Goal: Information Seeking & Learning: Understand process/instructions

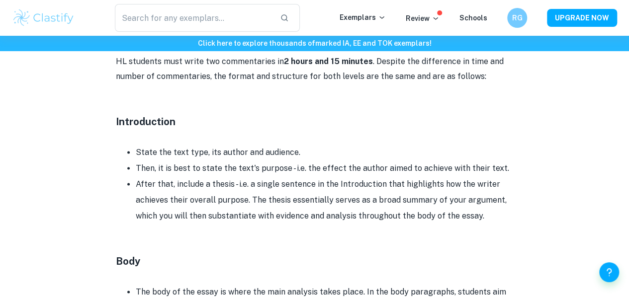
scroll to position [744, 0]
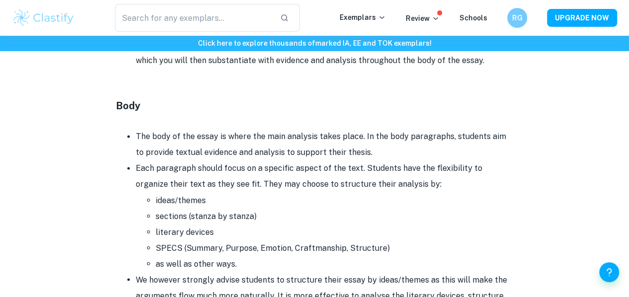
click at [251, 166] on li "Each paragraph should focus on a specific aspect of the text. Students have the…" at bounding box center [325, 216] width 378 height 111
drag, startPoint x: 0, startPoint y: 0, endPoint x: 251, endPoint y: 166, distance: 301.3
click at [251, 166] on li "Each paragraph should focus on a specific aspect of the text. Students have the…" at bounding box center [325, 216] width 378 height 111
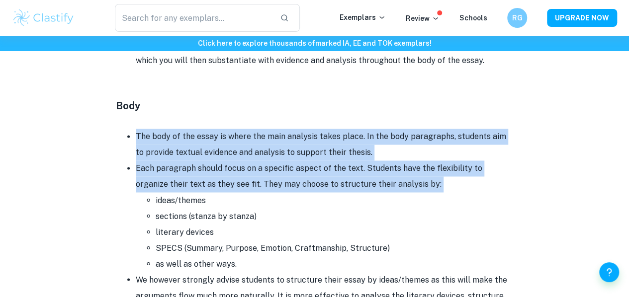
drag, startPoint x: 251, startPoint y: 166, endPoint x: 261, endPoint y: 144, distance: 24.0
click at [261, 144] on ul "The body of the essay is where the main analysis takes place. In the body parag…" at bounding box center [315, 280] width 398 height 302
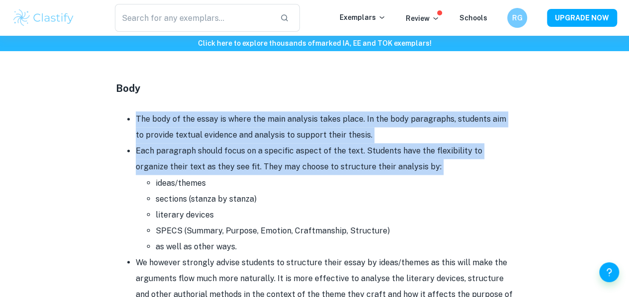
scroll to position [762, 0]
click at [261, 143] on li "The body of the essay is where the main analysis takes place. In the body parag…" at bounding box center [325, 127] width 378 height 32
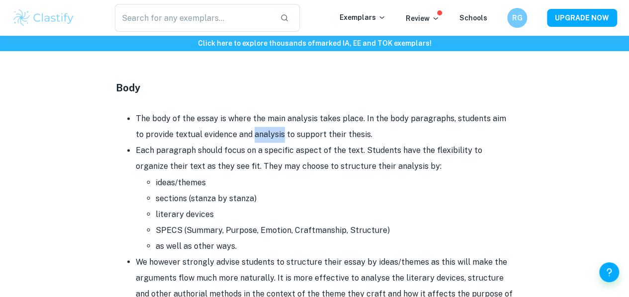
click at [261, 143] on li "The body of the essay is where the main analysis takes place. In the body parag…" at bounding box center [325, 127] width 378 height 32
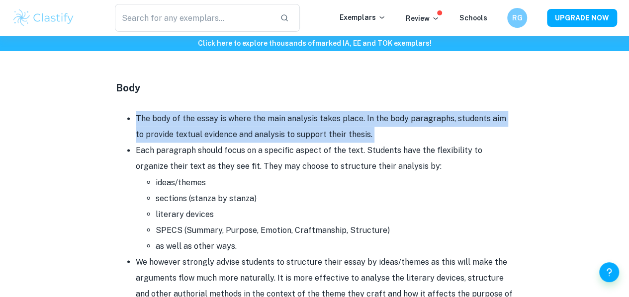
drag, startPoint x: 261, startPoint y: 144, endPoint x: 264, endPoint y: 134, distance: 10.7
click at [264, 134] on li "The body of the essay is where the main analysis takes place. In the body parag…" at bounding box center [325, 127] width 378 height 32
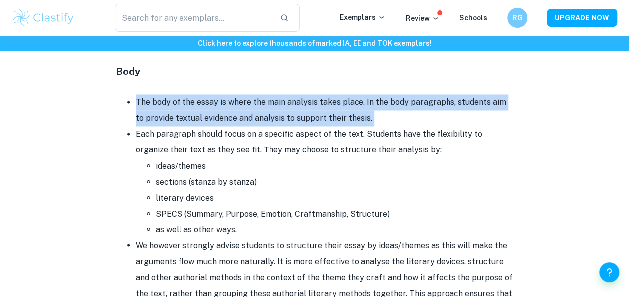
scroll to position [784, 0]
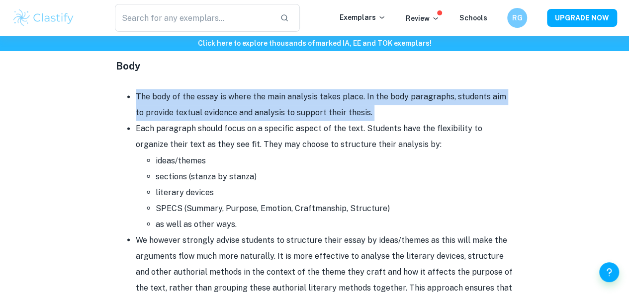
click at [266, 127] on li "Each paragraph should focus on a specific aspect of the text. Students have the…" at bounding box center [325, 176] width 378 height 111
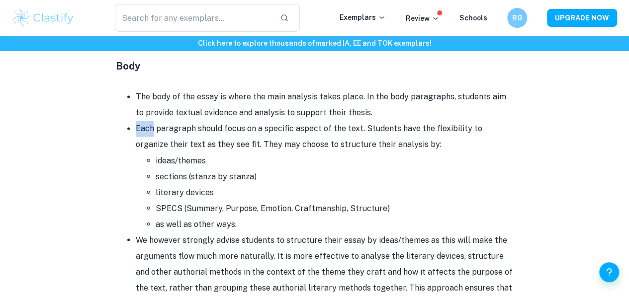
click at [266, 127] on li "Each paragraph should focus on a specific aspect of the text. Students have the…" at bounding box center [325, 176] width 378 height 111
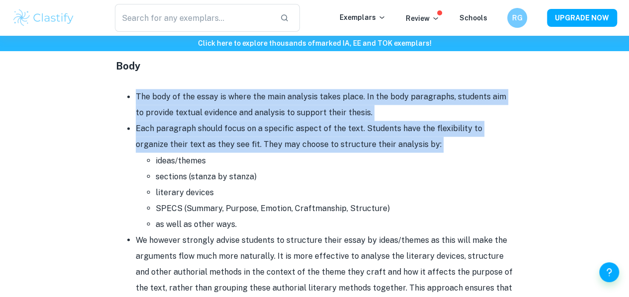
drag, startPoint x: 266, startPoint y: 127, endPoint x: 282, endPoint y: 100, distance: 31.2
click at [282, 100] on ul "The body of the essay is where the main analysis takes place. In the body parag…" at bounding box center [315, 240] width 398 height 302
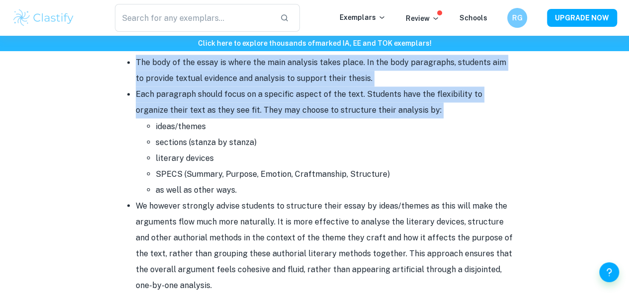
scroll to position [824, 0]
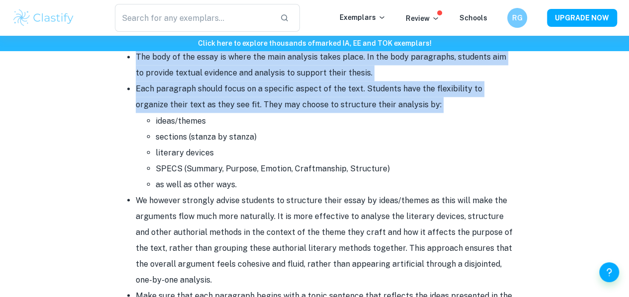
click at [282, 100] on li "Each paragraph should focus on a specific aspect of the text. Students have the…" at bounding box center [325, 136] width 378 height 111
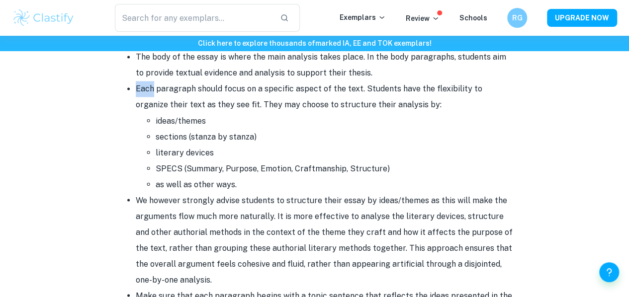
click at [282, 100] on li "Each paragraph should focus on a specific aspect of the text. Students have the…" at bounding box center [325, 136] width 378 height 111
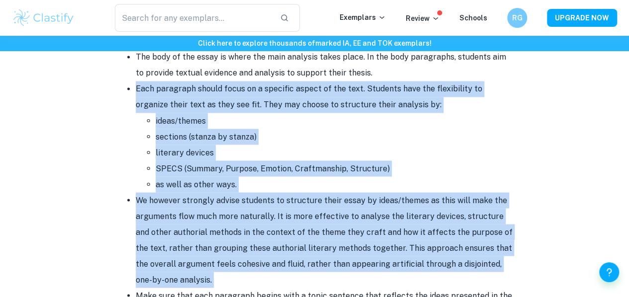
drag, startPoint x: 282, startPoint y: 100, endPoint x: 229, endPoint y: 199, distance: 112.3
click at [229, 199] on ul "The body of the essay is where the main analysis takes place. In the body parag…" at bounding box center [315, 200] width 398 height 302
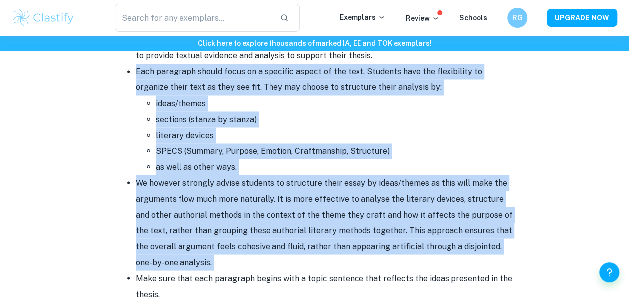
scroll to position [842, 0]
click at [229, 199] on li "We however strongly advise students to structure their essay by ideas/themes as…" at bounding box center [325, 221] width 378 height 95
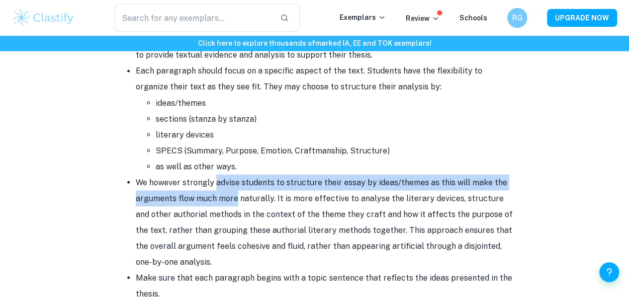
drag, startPoint x: 229, startPoint y: 199, endPoint x: 229, endPoint y: 186, distance: 12.4
click at [229, 186] on li "We however strongly advise students to structure their essay by ideas/themes as…" at bounding box center [325, 221] width 378 height 95
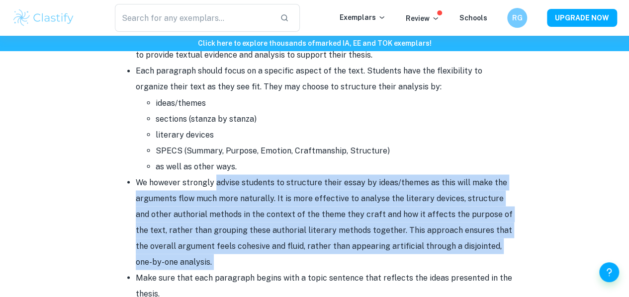
drag, startPoint x: 229, startPoint y: 186, endPoint x: 347, endPoint y: 267, distance: 143.5
click at [347, 267] on li "We however strongly advise students to structure their essay by ideas/themes as…" at bounding box center [325, 221] width 378 height 95
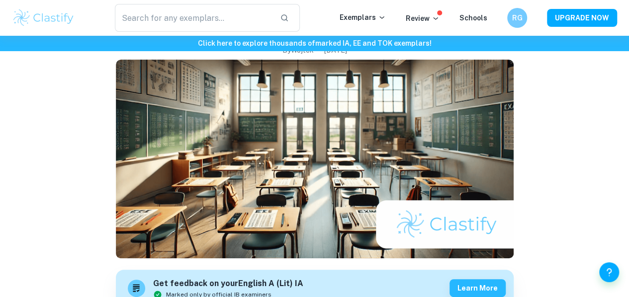
scroll to position [0, 0]
